Goal: Transaction & Acquisition: Purchase product/service

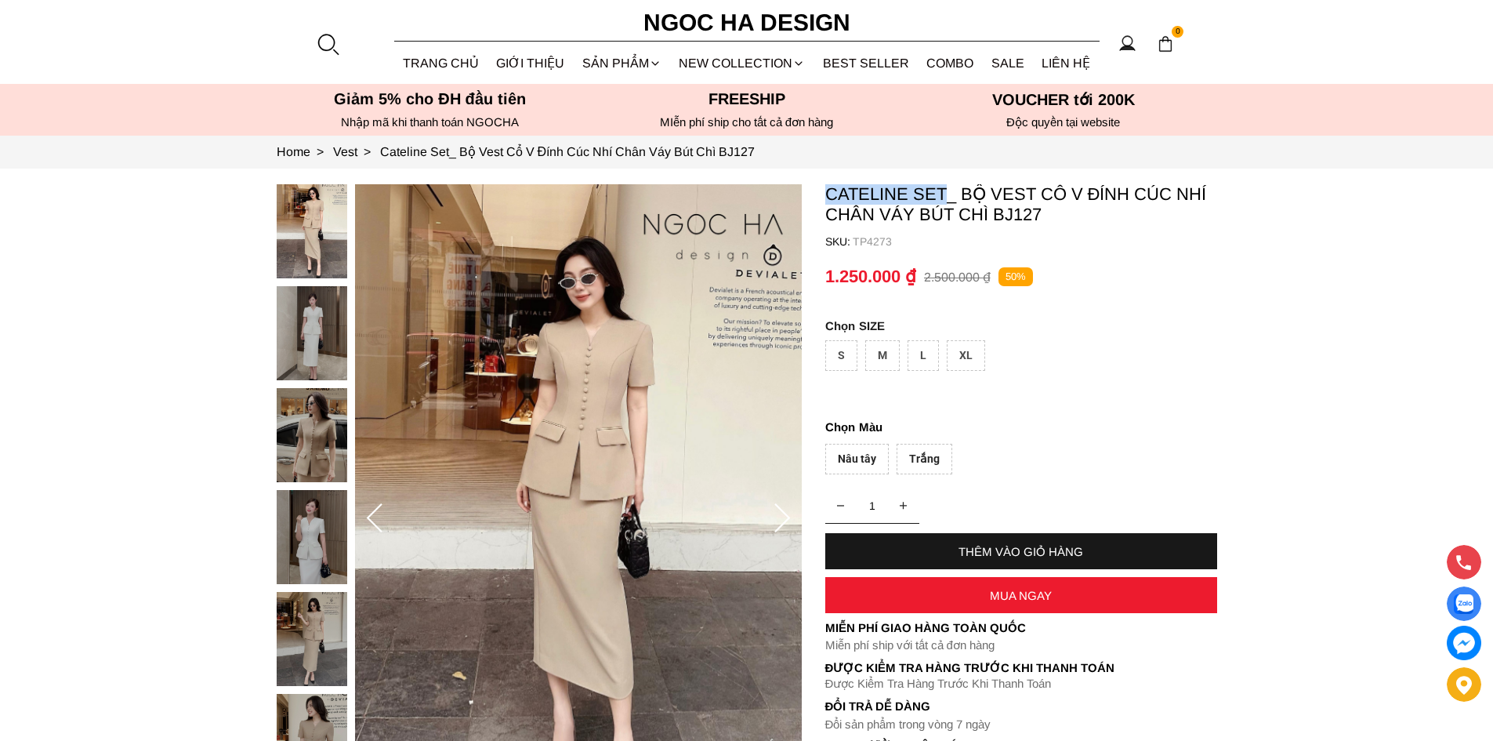
drag, startPoint x: 820, startPoint y: 192, endPoint x: 943, endPoint y: 184, distance: 123.3
click at [943, 184] on section "Cateline Set_ Bộ Vest Cổ V Đính Cúc Nhí Chân Váy Bút Chì BJ127 SKU: TP4273 1 TH…" at bounding box center [746, 518] width 1493 height 701
copy p "Cateline Set"
